Goal: Find specific page/section: Find specific page/section

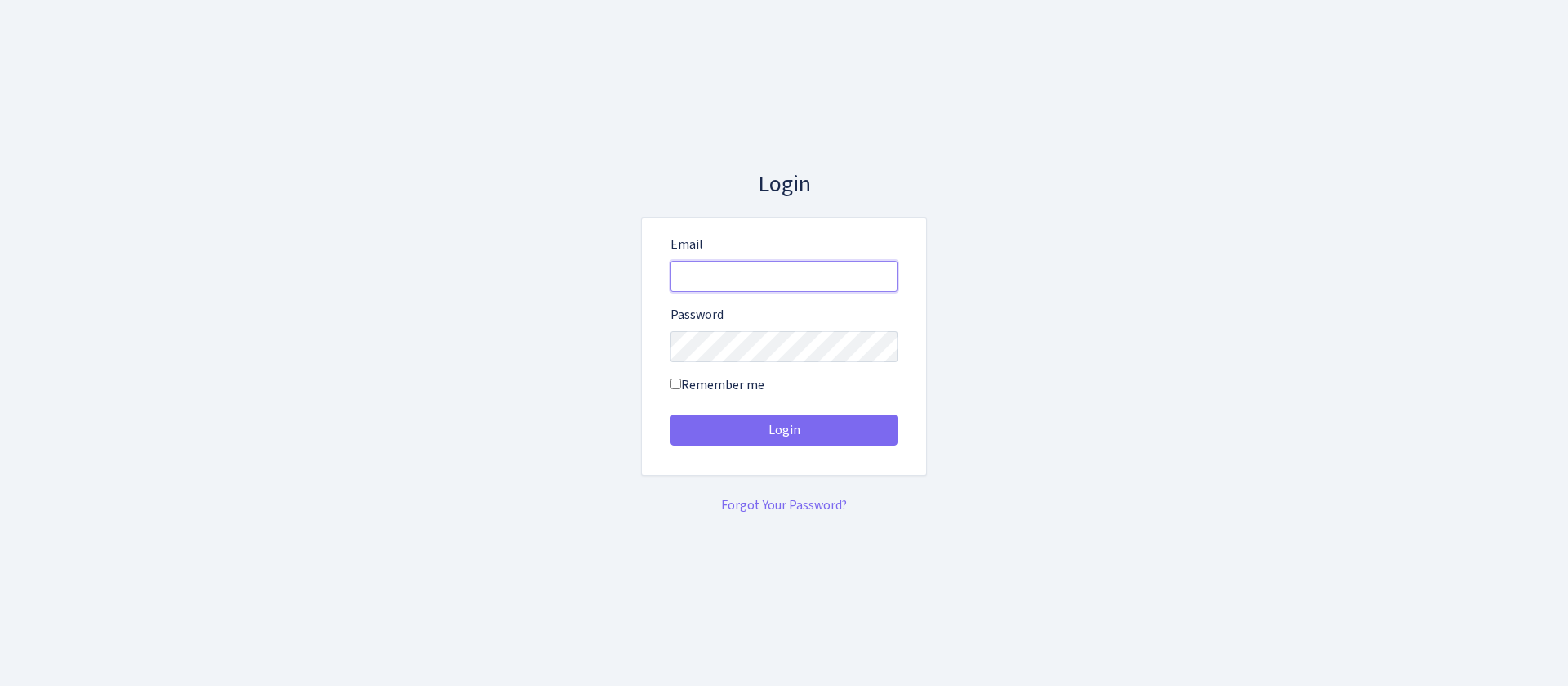
click at [808, 270] on input "Email" at bounding box center [784, 276] width 227 height 31
type input "consultant@bank.com"
click at [671, 415] on button "Login" at bounding box center [784, 430] width 227 height 31
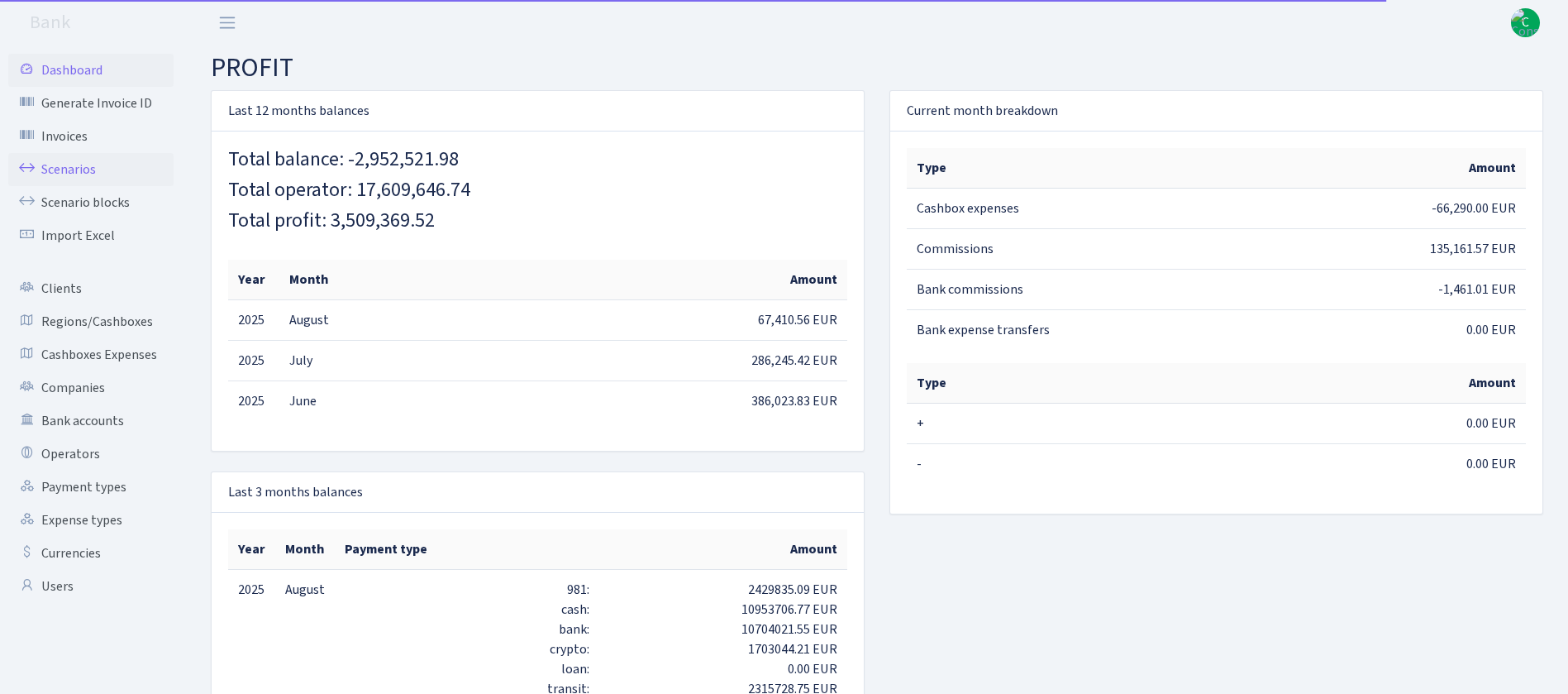
click at [77, 165] on link "Scenarios" at bounding box center [91, 169] width 166 height 33
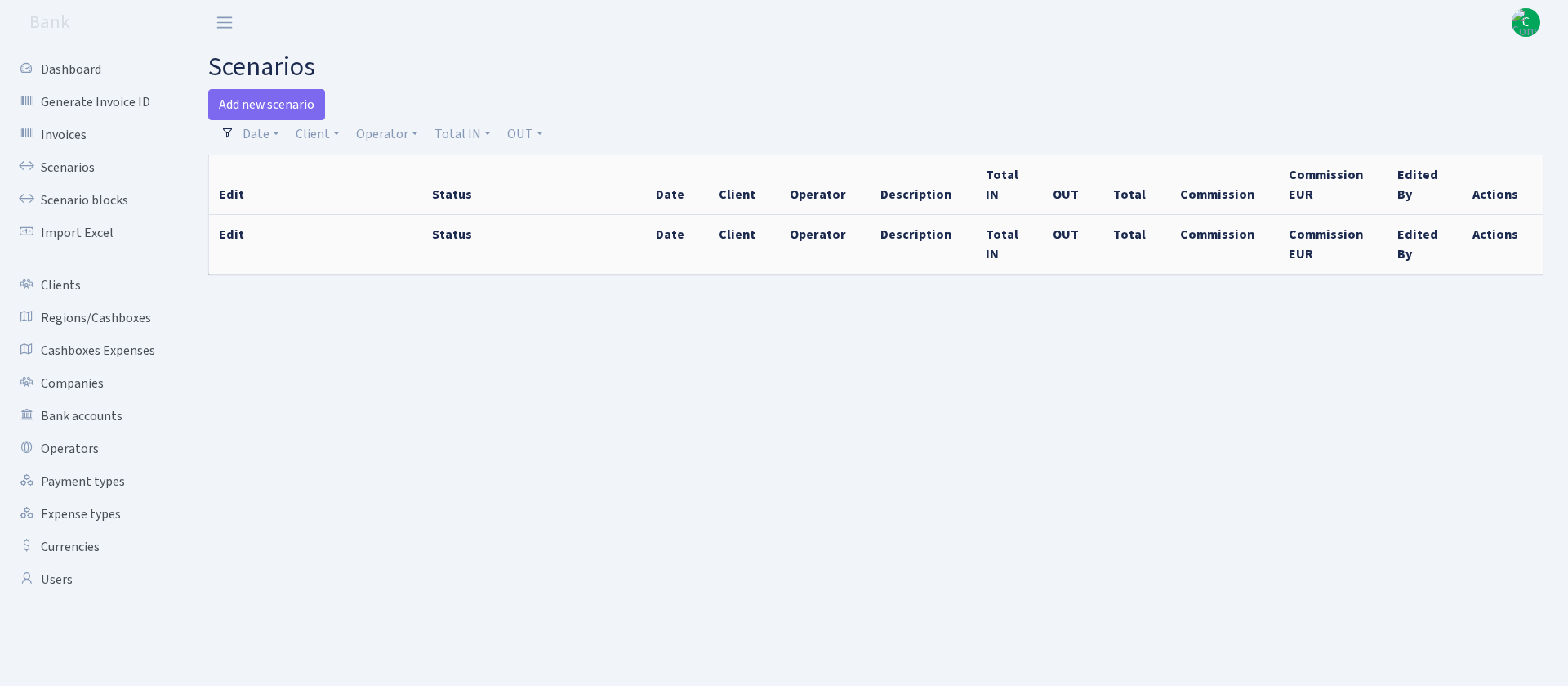
select select "100"
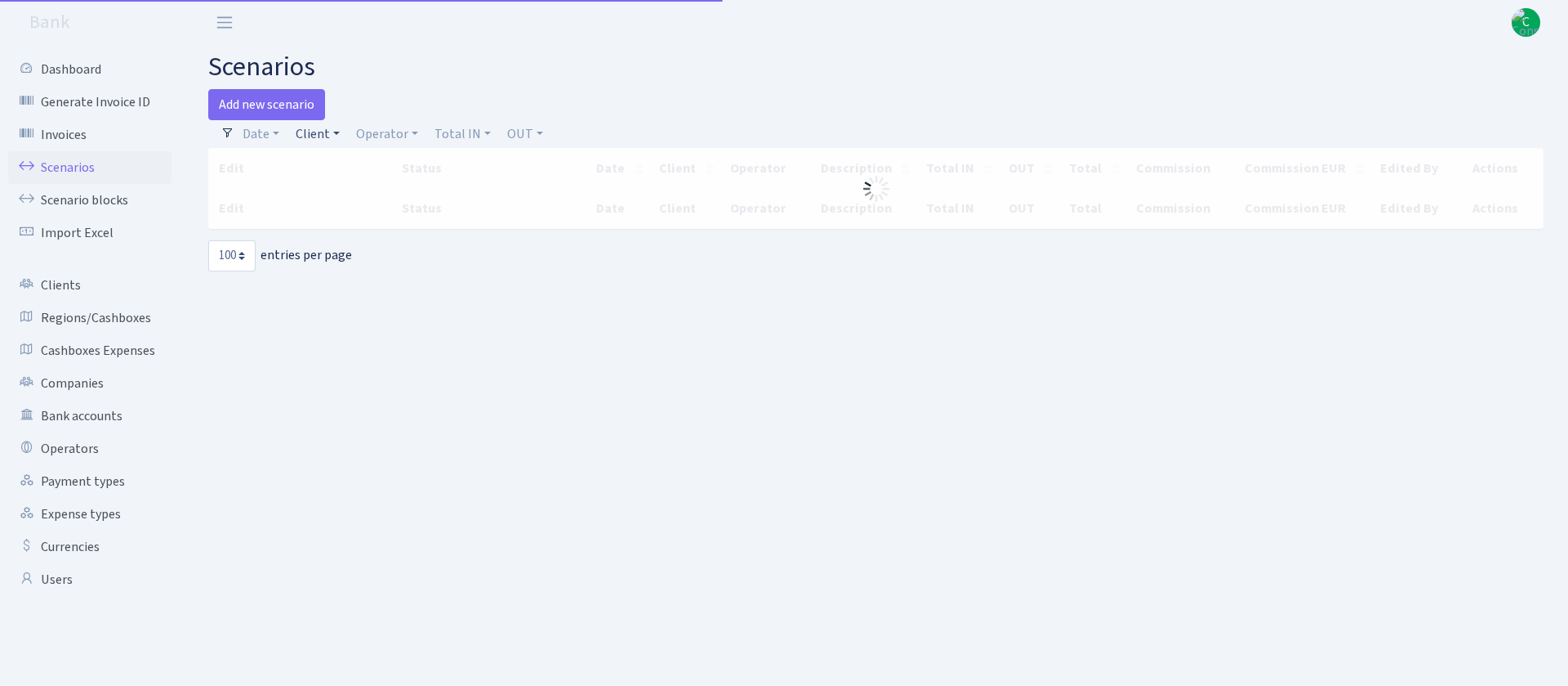
click at [323, 128] on link "Client" at bounding box center [318, 133] width 57 height 28
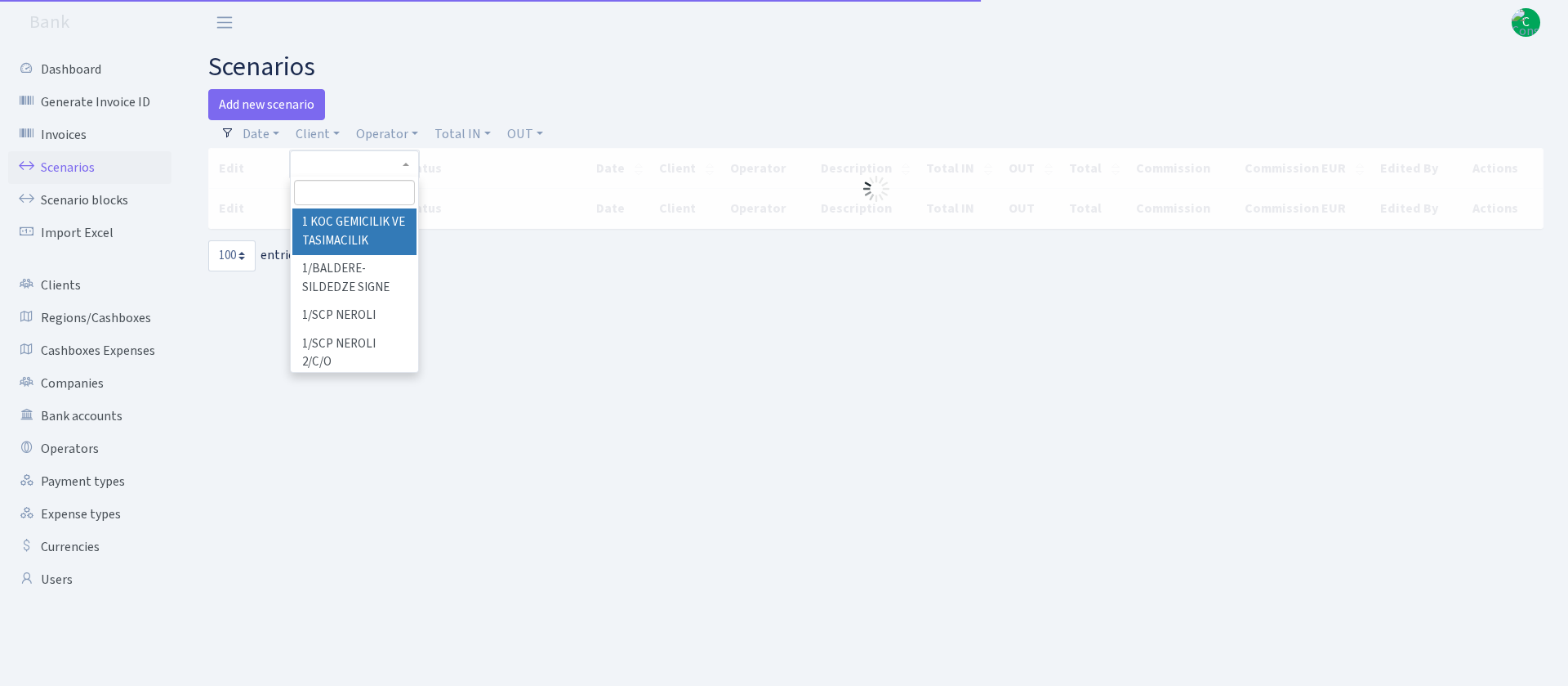
click at [365, 189] on input "search" at bounding box center [355, 192] width 121 height 25
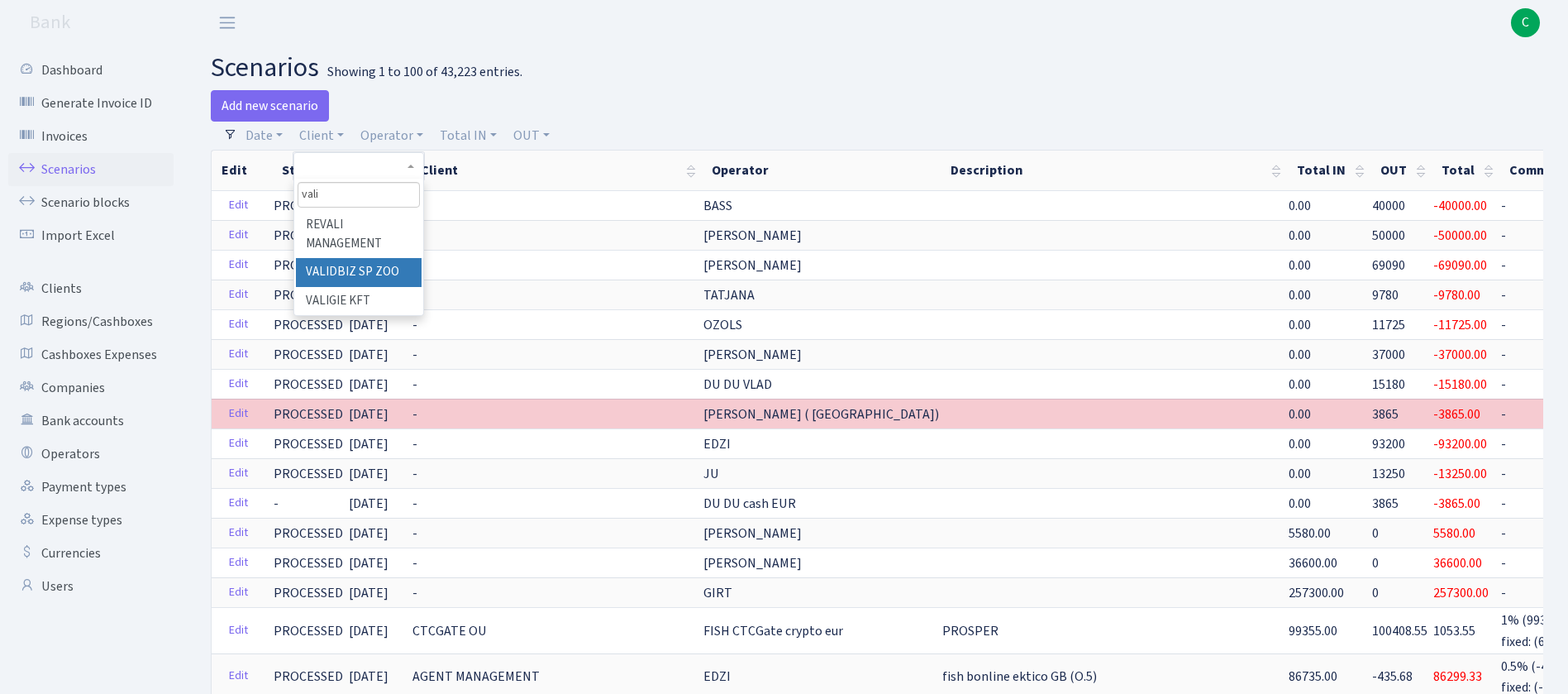
type input "vali"
click at [354, 263] on li "VALIDBIZ SP ZOO" at bounding box center [359, 273] width 126 height 29
